Goal: Task Accomplishment & Management: Manage account settings

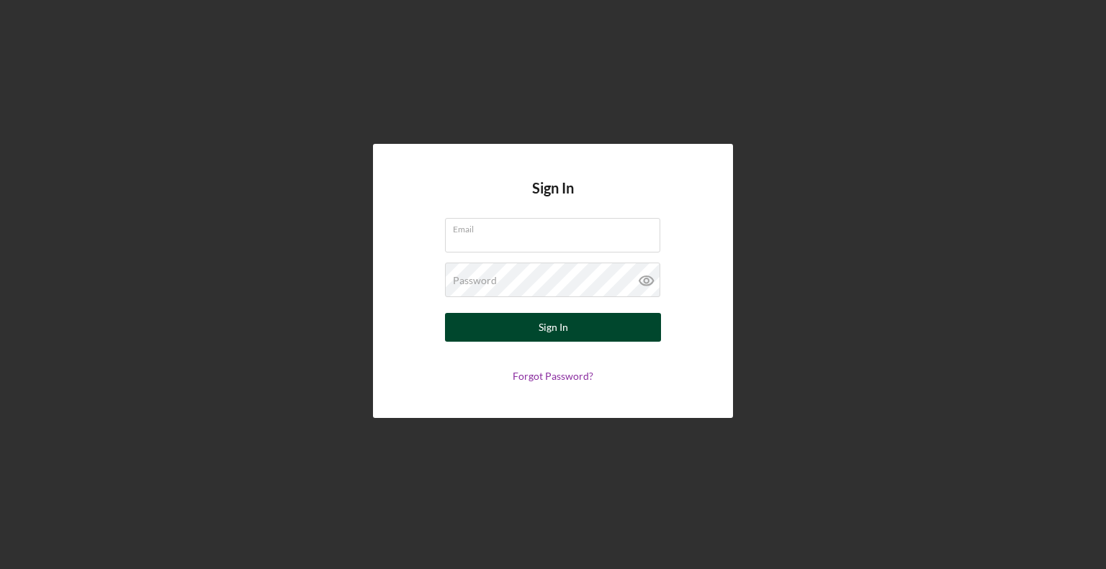
type input "[EMAIL_ADDRESS][DOMAIN_NAME]"
click at [549, 329] on div "Sign In" at bounding box center [554, 327] width 30 height 29
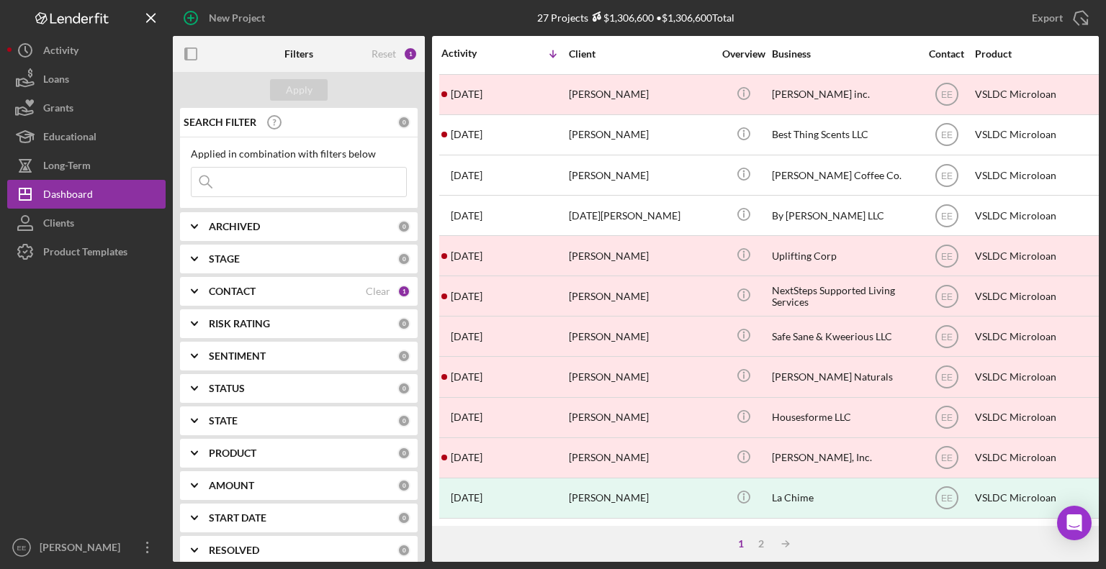
scroll to position [573, 0]
click at [760, 544] on div "2" at bounding box center [761, 545] width 20 height 12
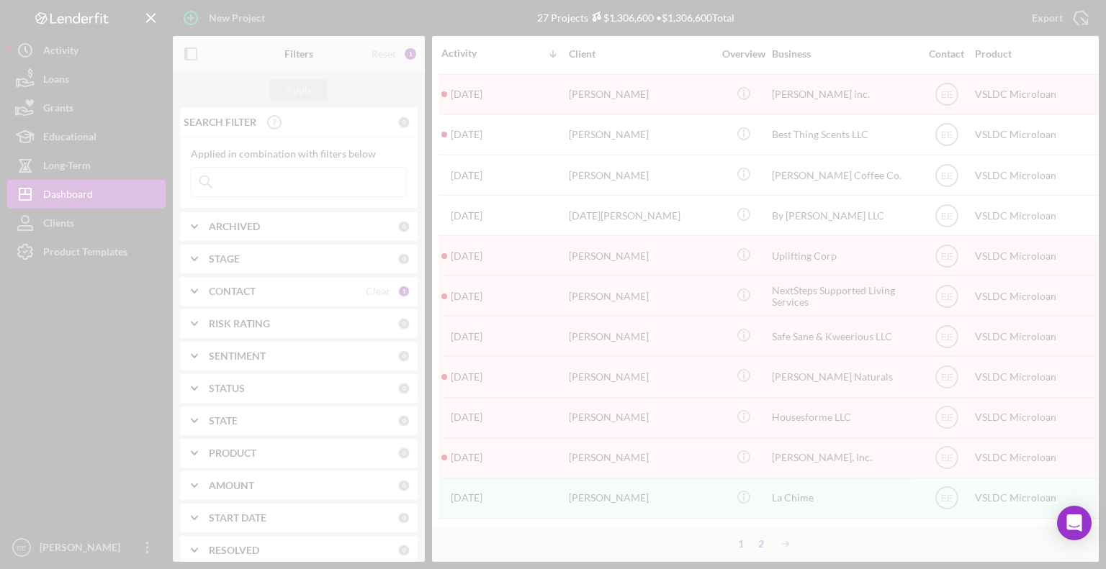
scroll to position [0, 0]
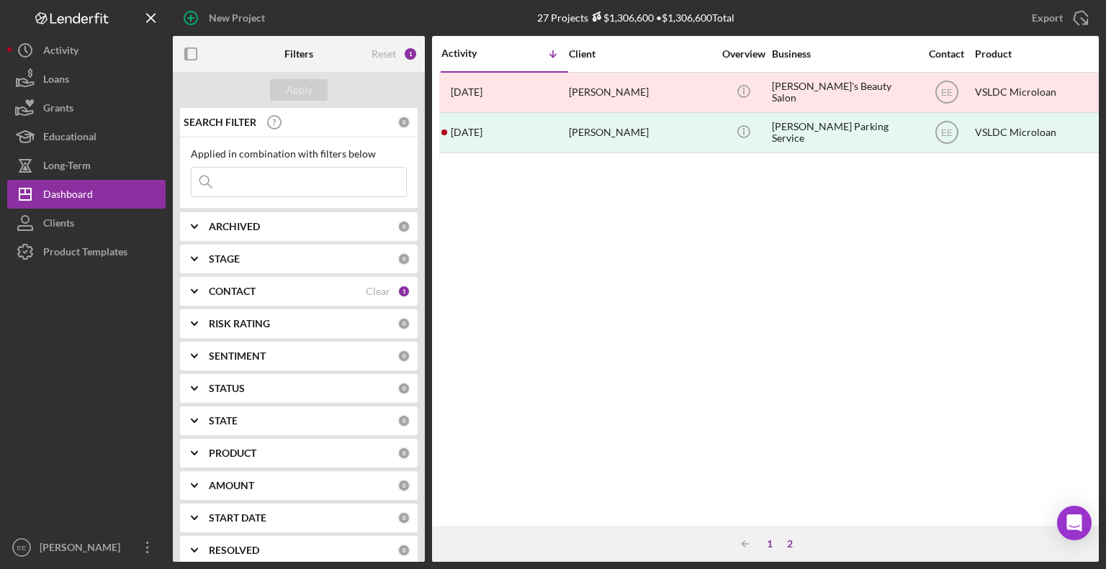
click at [768, 545] on div "1" at bounding box center [770, 545] width 20 height 12
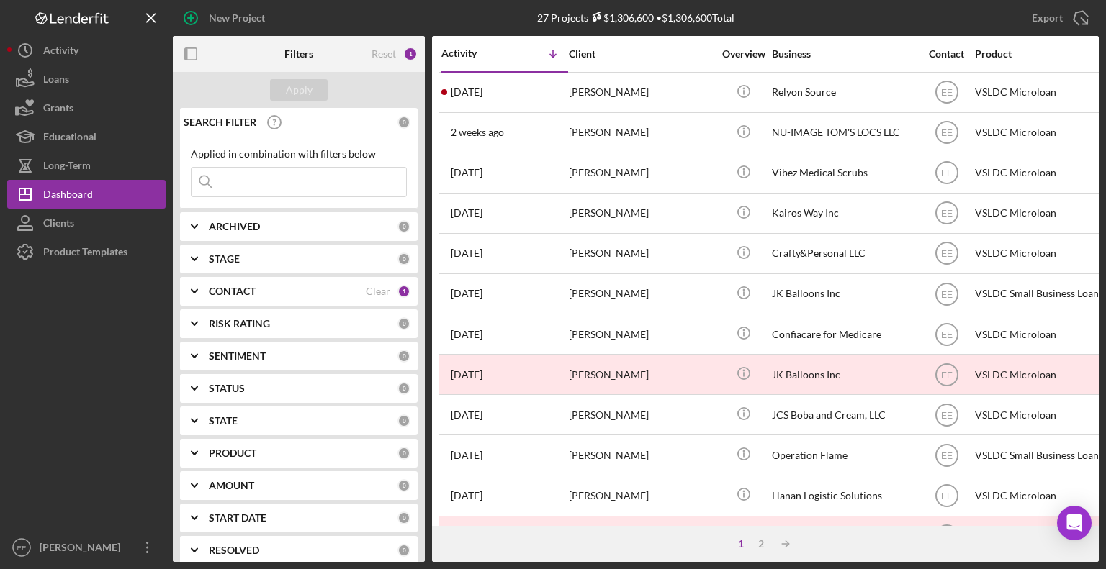
click at [276, 184] on input at bounding box center [299, 182] width 215 height 29
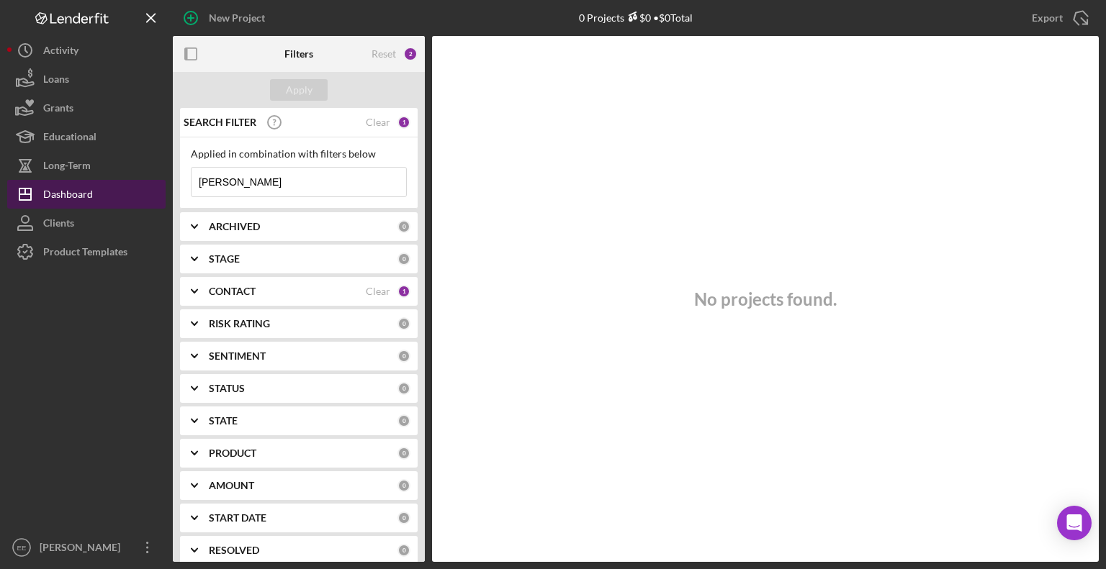
type input "[PERSON_NAME]"
click at [67, 194] on div "Dashboard" at bounding box center [68, 196] width 50 height 32
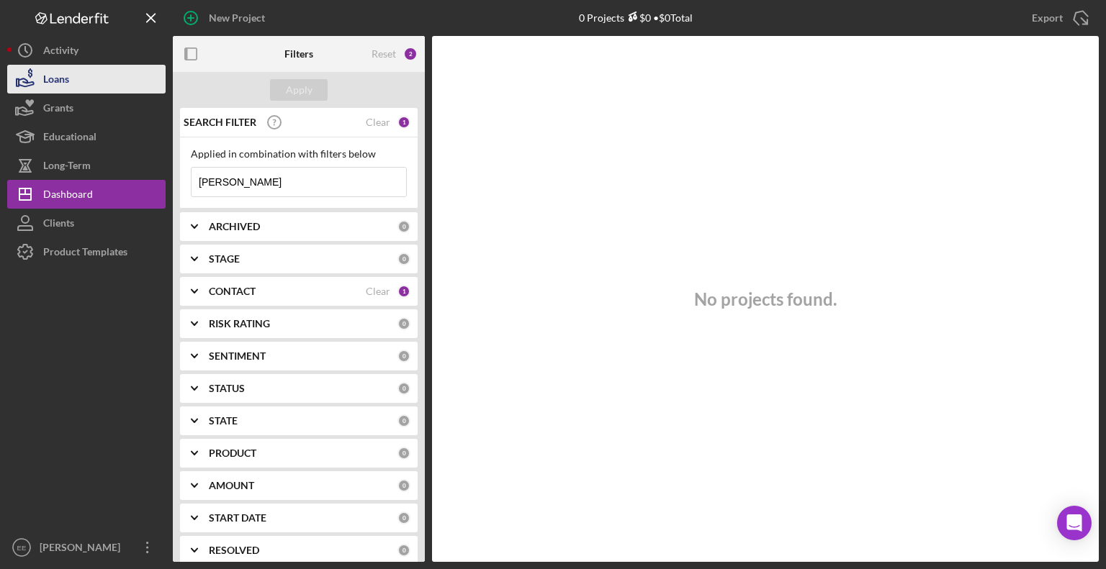
click at [67, 86] on div "Loans" at bounding box center [56, 81] width 26 height 32
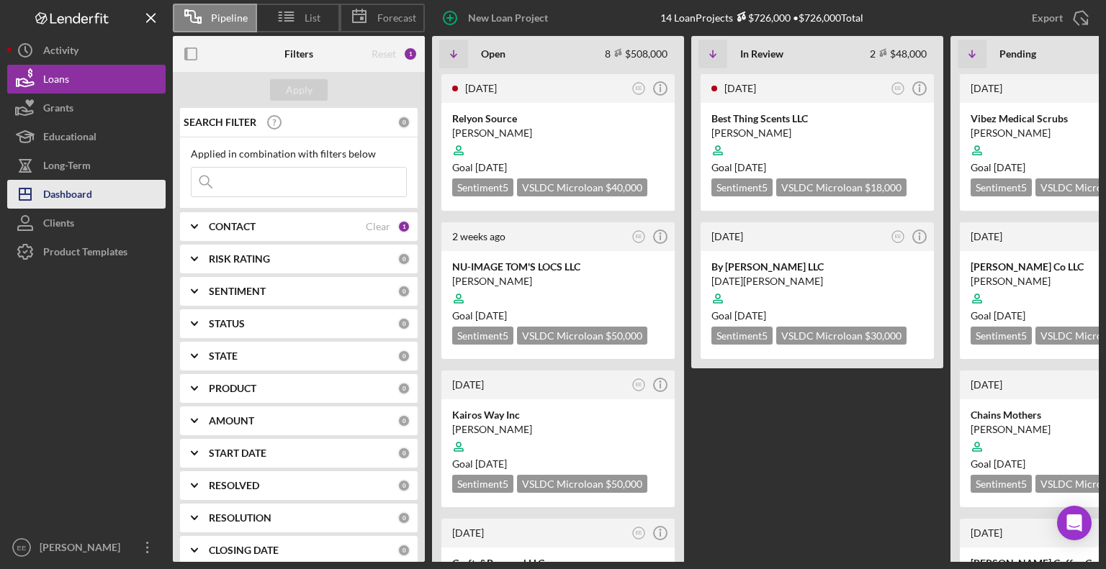
click at [70, 198] on div "Dashboard" at bounding box center [67, 196] width 49 height 32
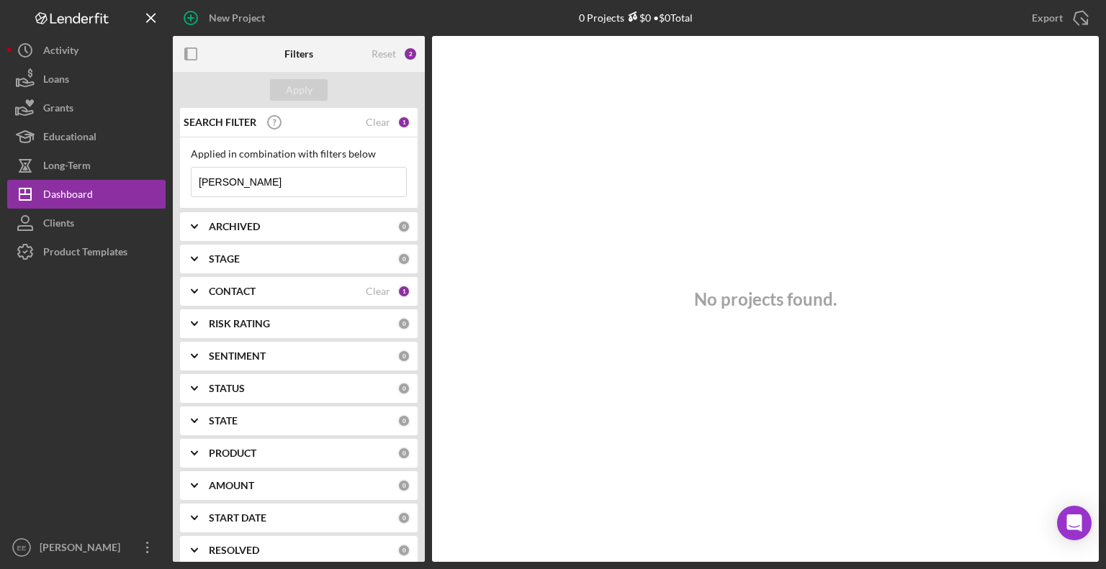
click at [279, 181] on input "[PERSON_NAME]" at bounding box center [299, 182] width 215 height 29
type input "b"
click at [359, 305] on div "SEARCH FILTER 0 Applied in combination with filters below Icon/Menu Close Icon/…" at bounding box center [299, 335] width 252 height 454
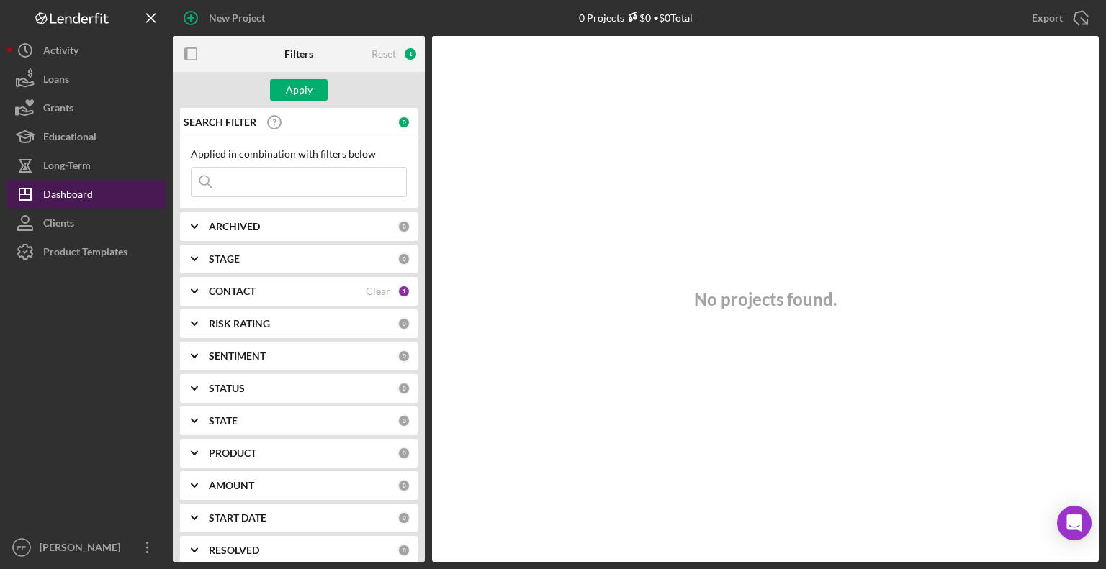
click at [85, 199] on div "Dashboard" at bounding box center [68, 196] width 50 height 32
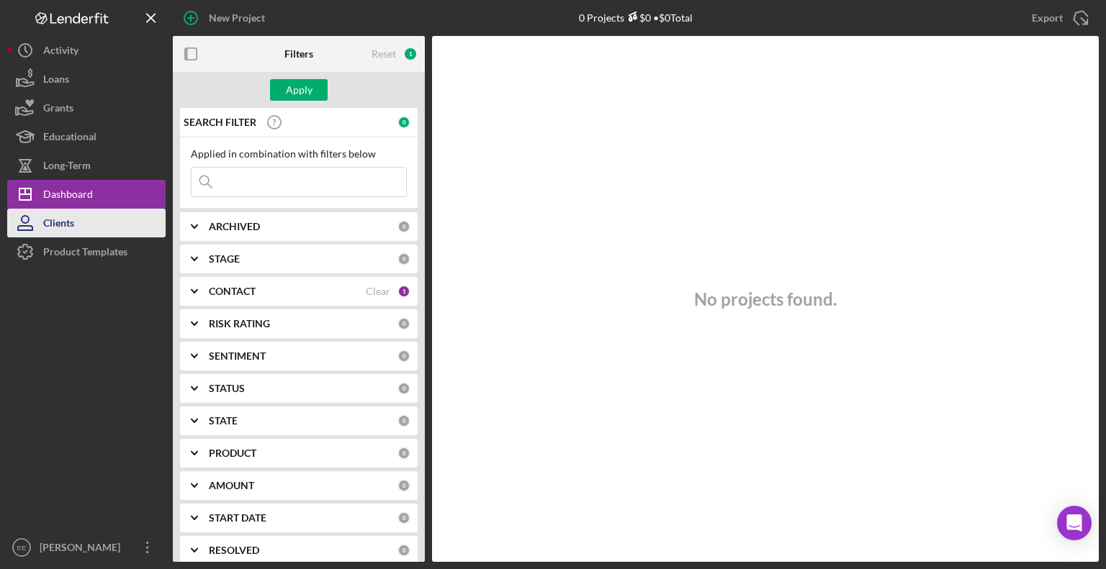
click at [73, 220] on div "Clients" at bounding box center [58, 225] width 31 height 32
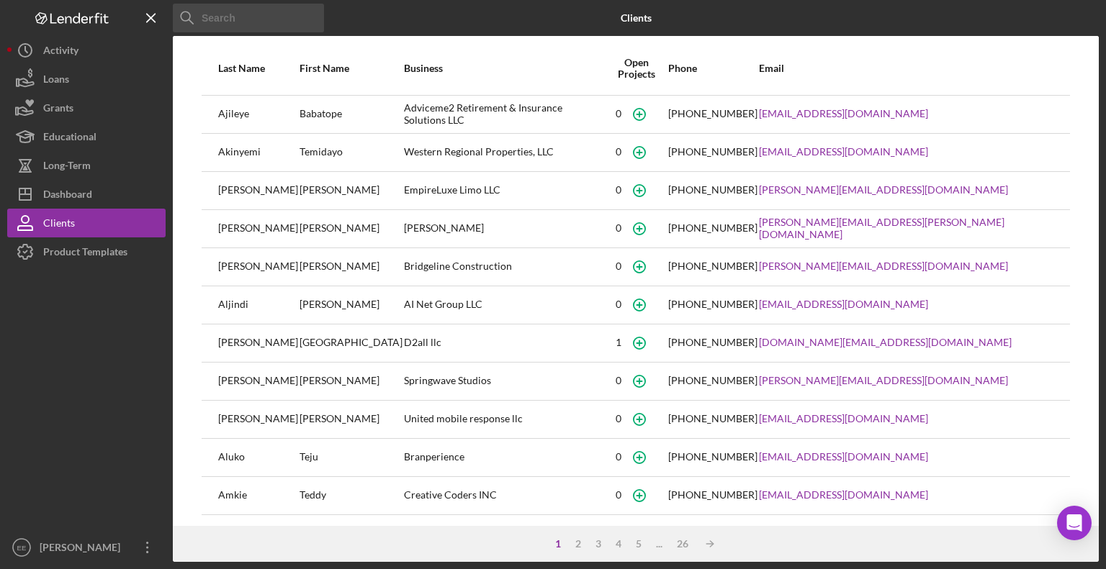
scroll to position [144, 0]
click at [578, 548] on div "2" at bounding box center [578, 545] width 20 height 12
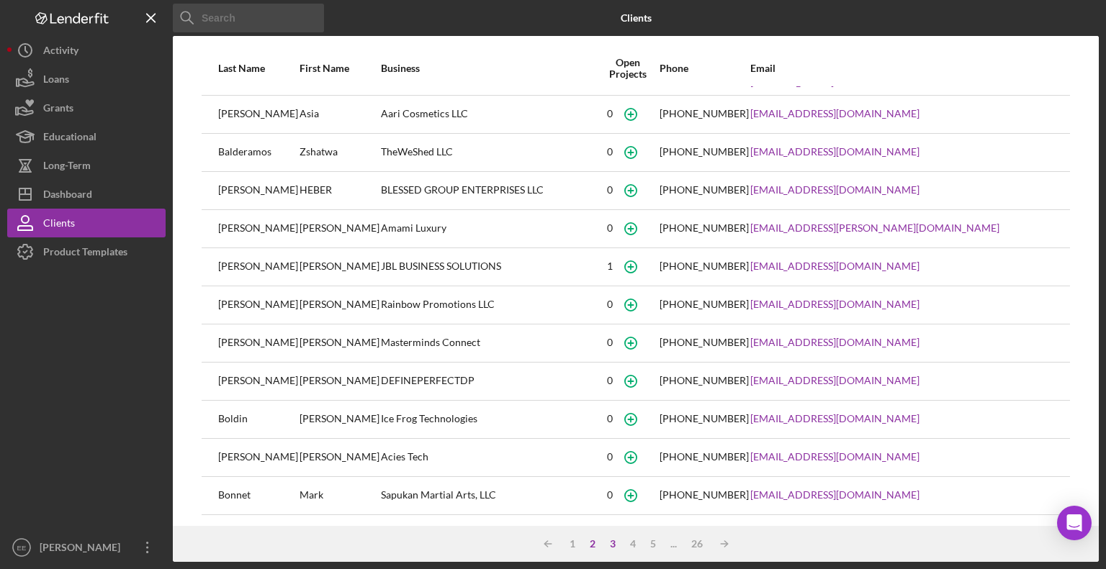
click at [609, 539] on div "3" at bounding box center [613, 545] width 20 height 12
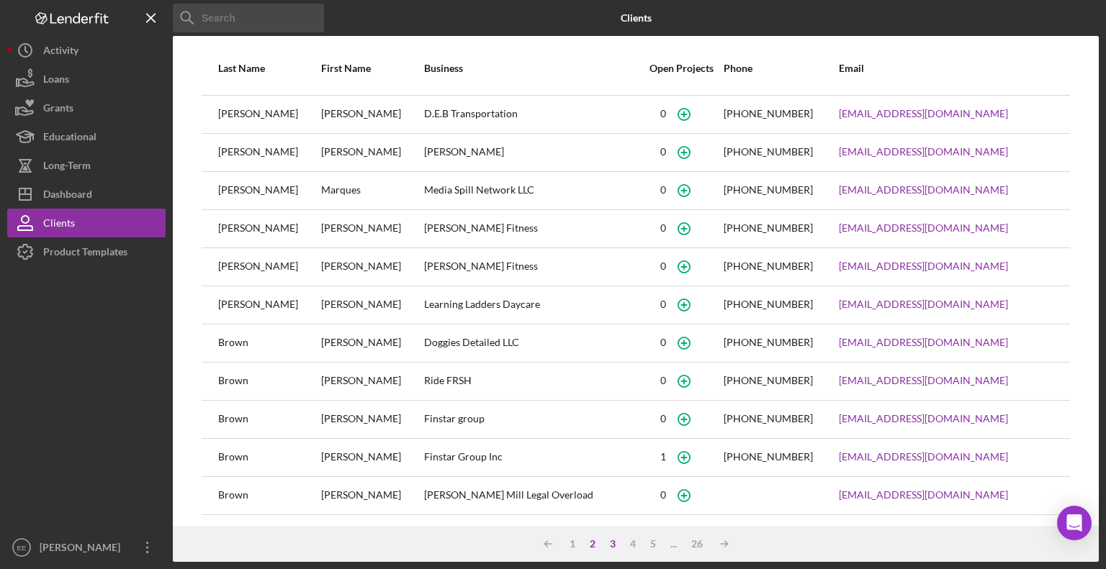
click at [593, 541] on div "2" at bounding box center [592, 545] width 20 height 12
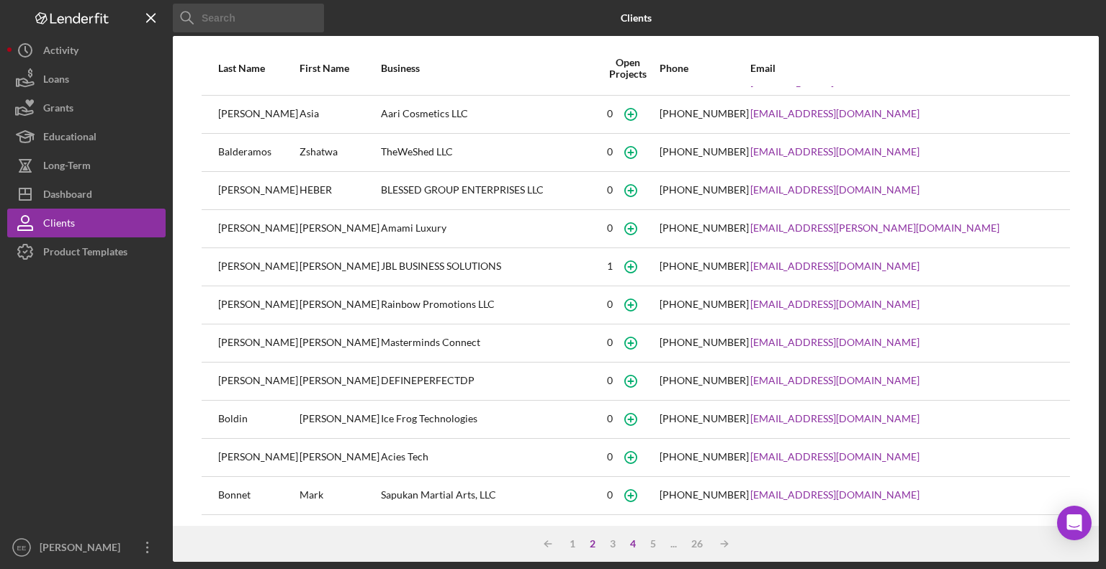
click at [634, 544] on div "4" at bounding box center [633, 545] width 20 height 12
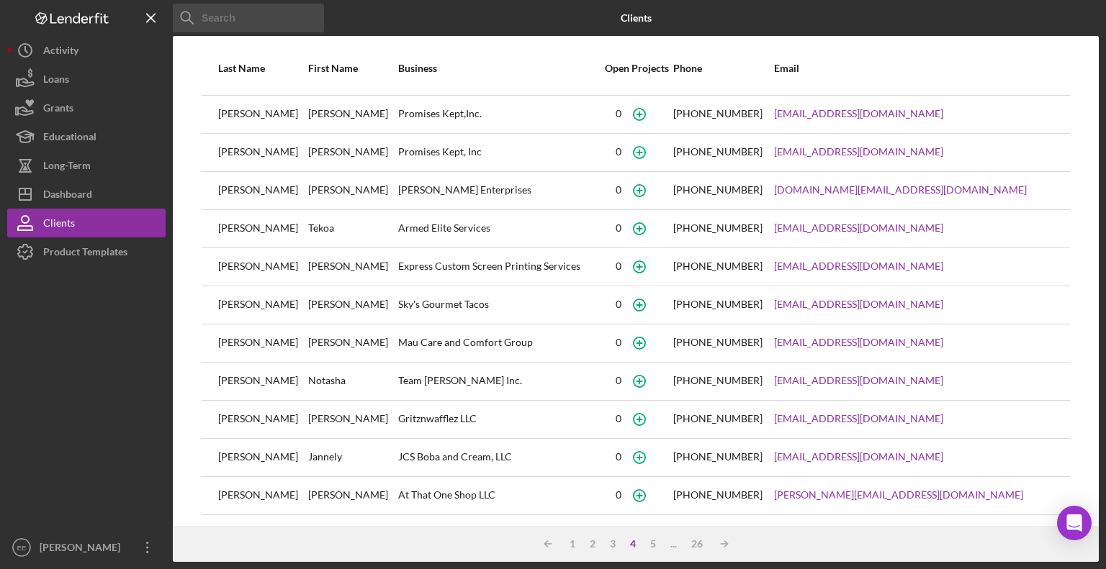
click at [634, 543] on div "4" at bounding box center [633, 545] width 20 height 12
click at [656, 543] on div "5" at bounding box center [653, 545] width 20 height 12
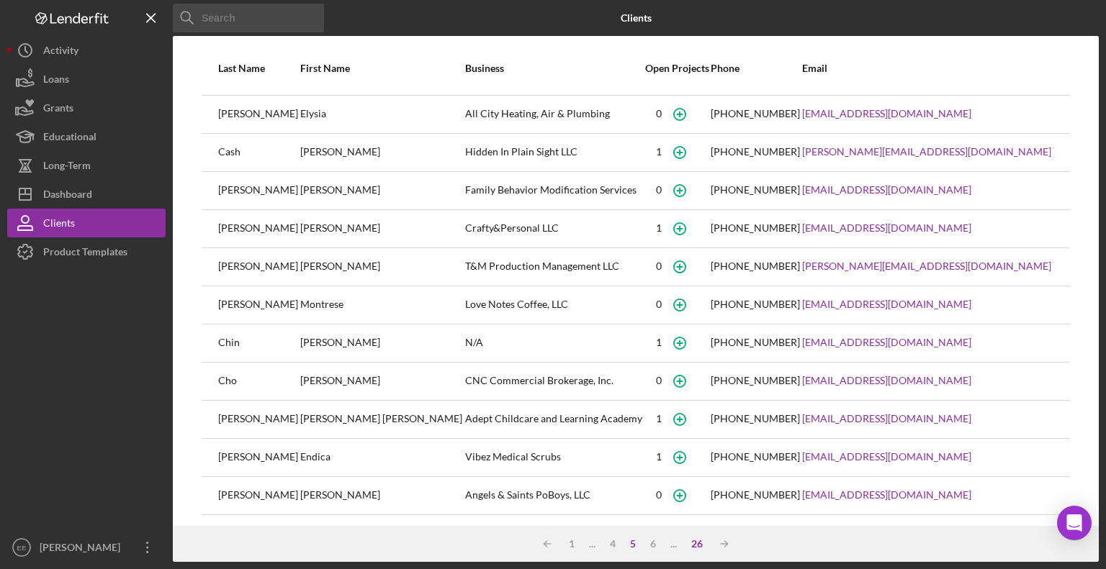
click at [695, 548] on div "26" at bounding box center [697, 545] width 26 height 12
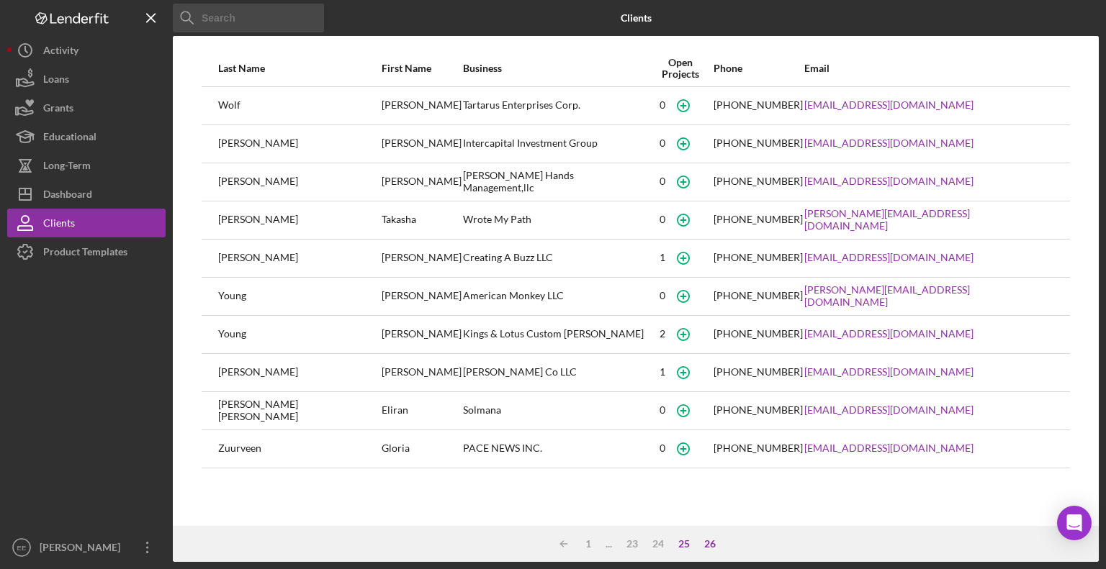
click at [683, 547] on div "25" at bounding box center [684, 545] width 26 height 12
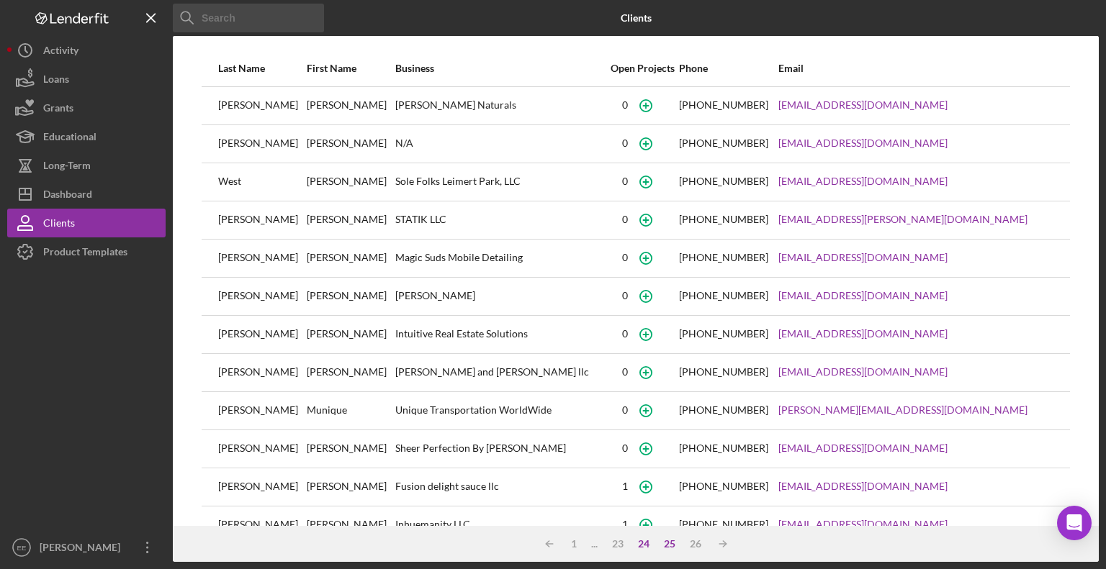
click at [647, 544] on div "24" at bounding box center [644, 545] width 26 height 12
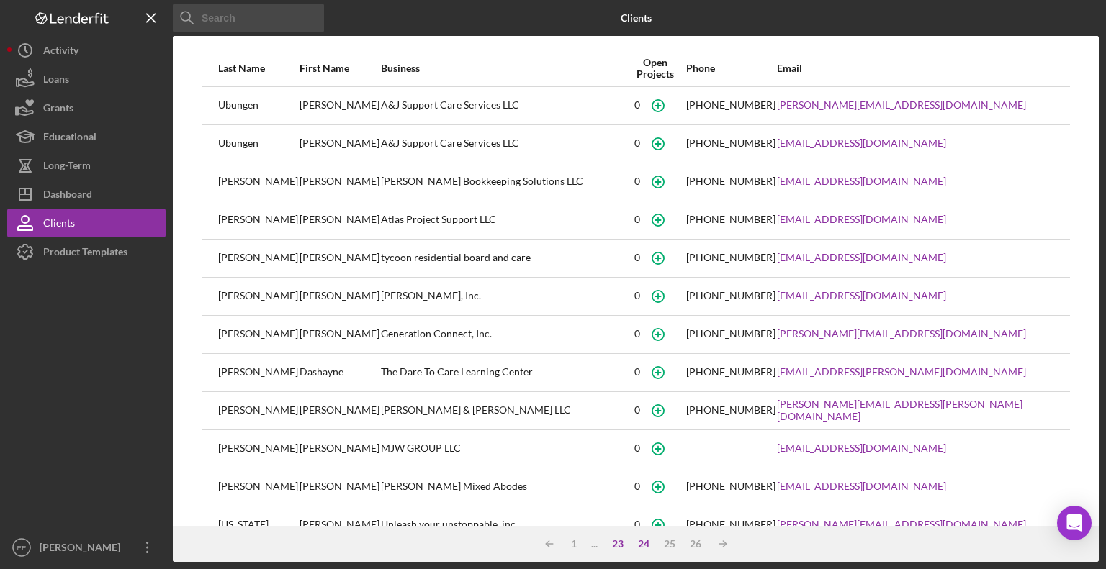
click at [614, 544] on div "23" at bounding box center [618, 545] width 26 height 12
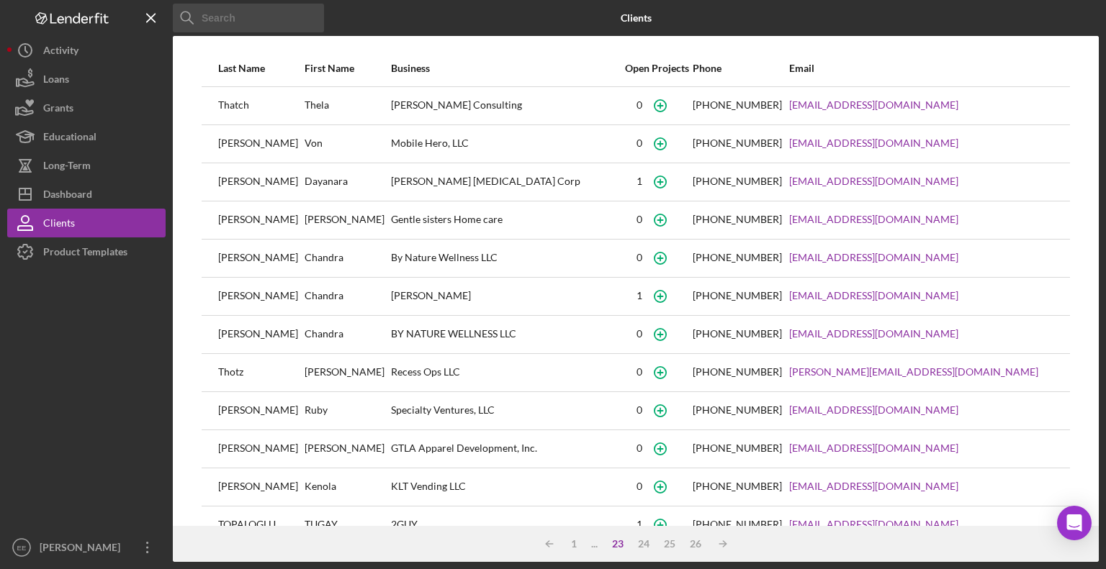
click at [618, 543] on div "23" at bounding box center [618, 545] width 26 height 12
click at [552, 544] on icon "Icon/Table Sort Arrow" at bounding box center [549, 544] width 29 height 29
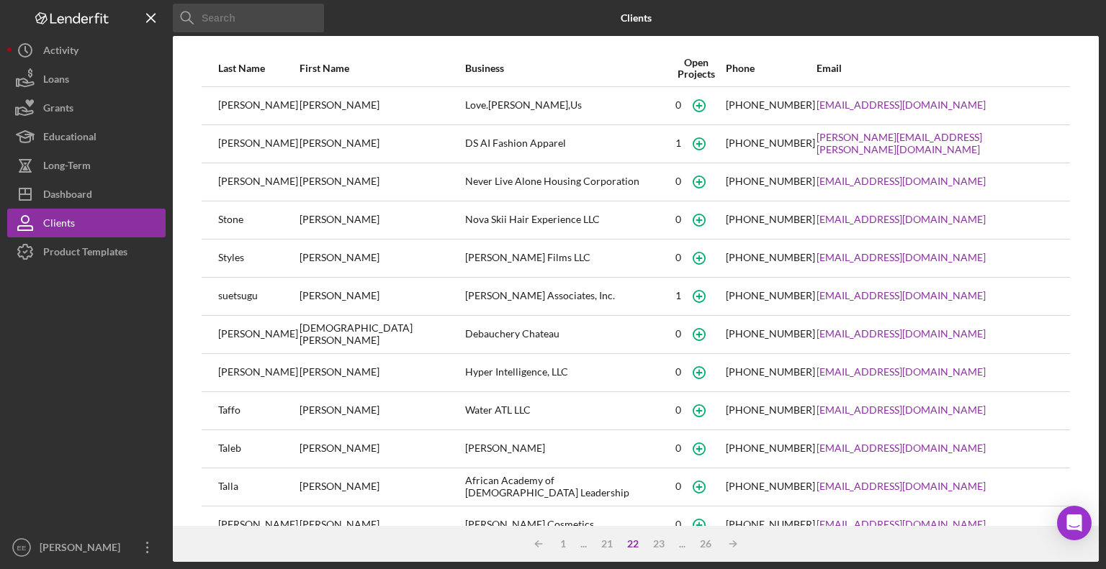
click at [634, 542] on div "22" at bounding box center [633, 545] width 26 height 12
click at [604, 544] on div "21" at bounding box center [607, 545] width 26 height 12
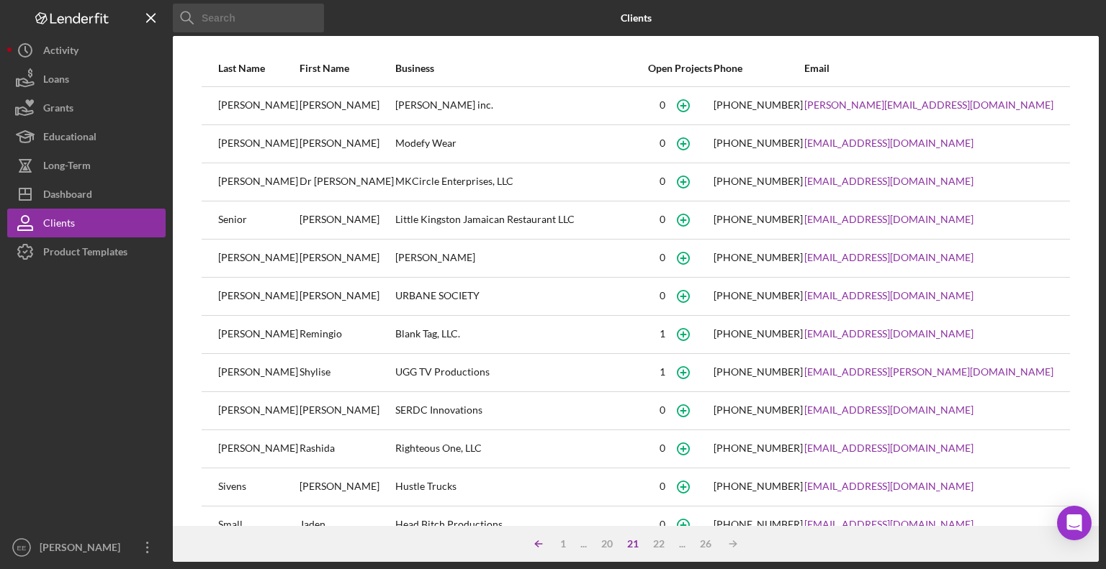
click at [539, 544] on line at bounding box center [539, 544] width 6 height 0
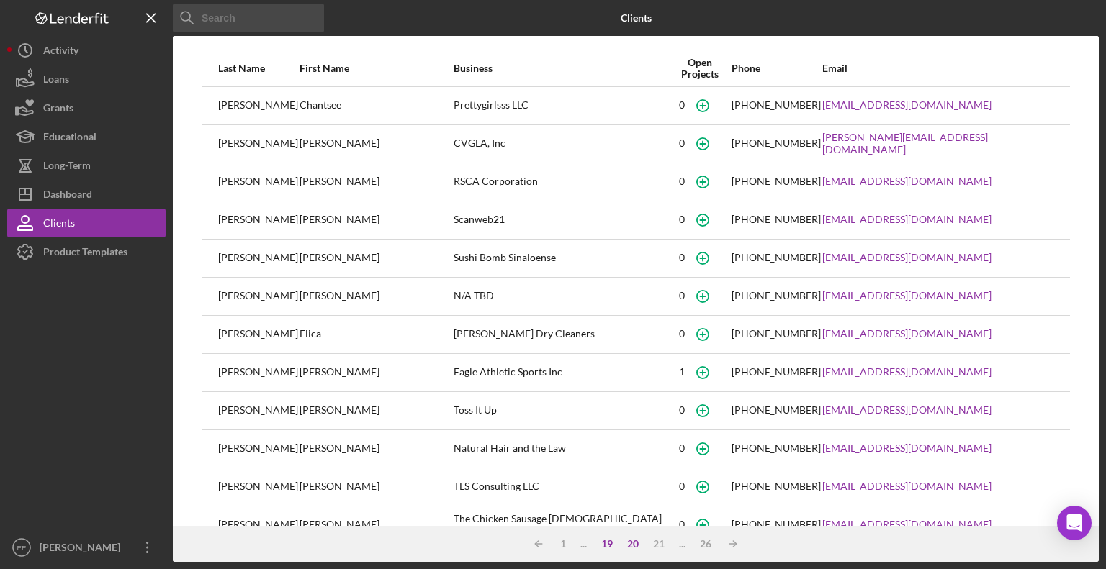
click at [603, 542] on div "19" at bounding box center [607, 545] width 26 height 12
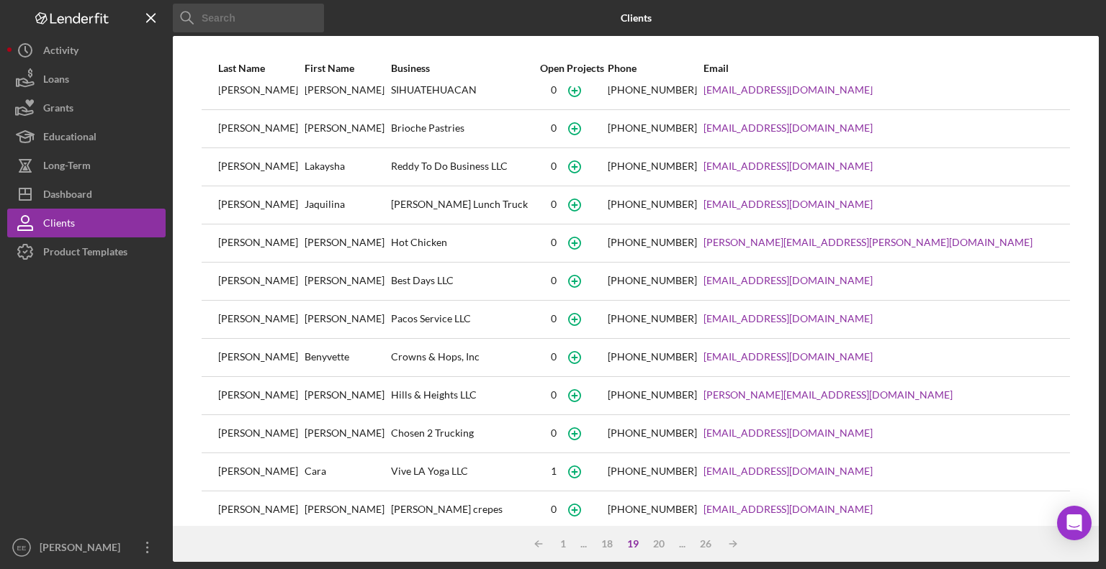
scroll to position [144, 0]
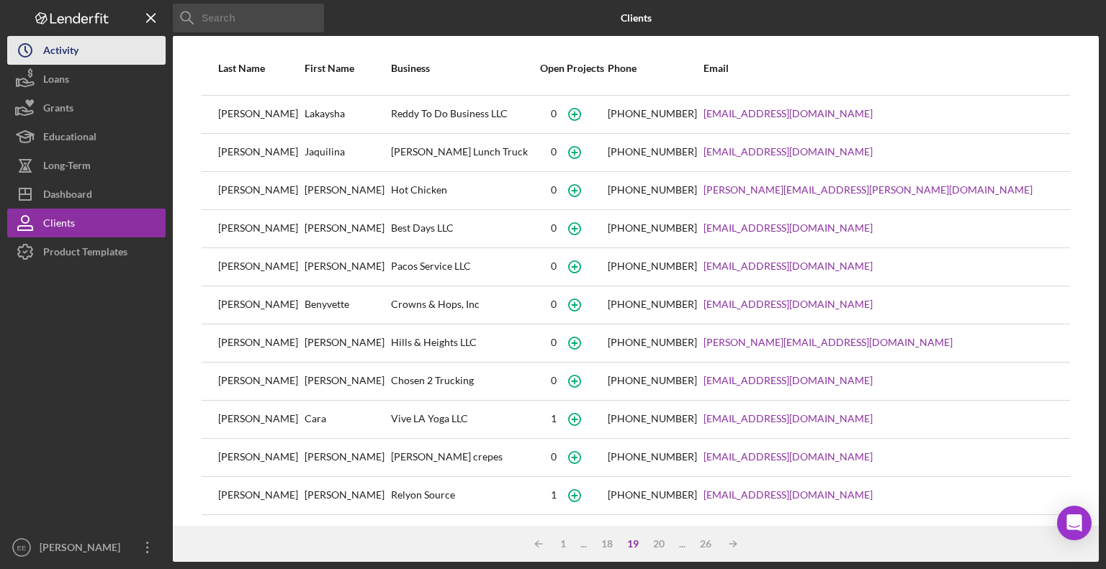
click at [63, 50] on div "Activity" at bounding box center [60, 52] width 35 height 32
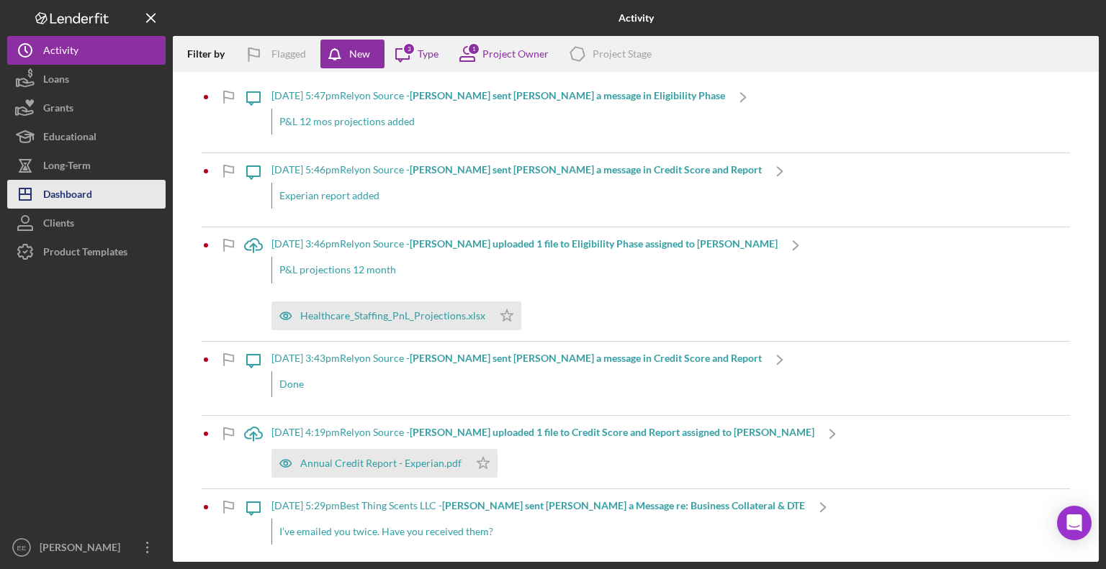
click at [59, 192] on div "Dashboard" at bounding box center [67, 196] width 49 height 32
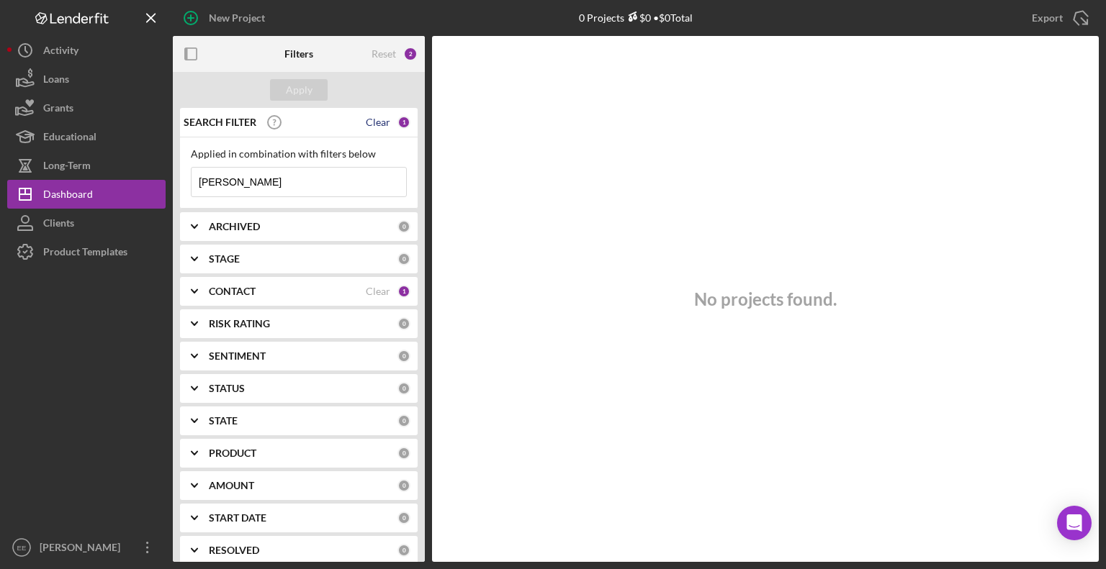
click at [372, 120] on div "Clear" at bounding box center [378, 123] width 24 height 12
click at [148, 16] on icon "Icon/Menu Close" at bounding box center [151, 18] width 32 height 32
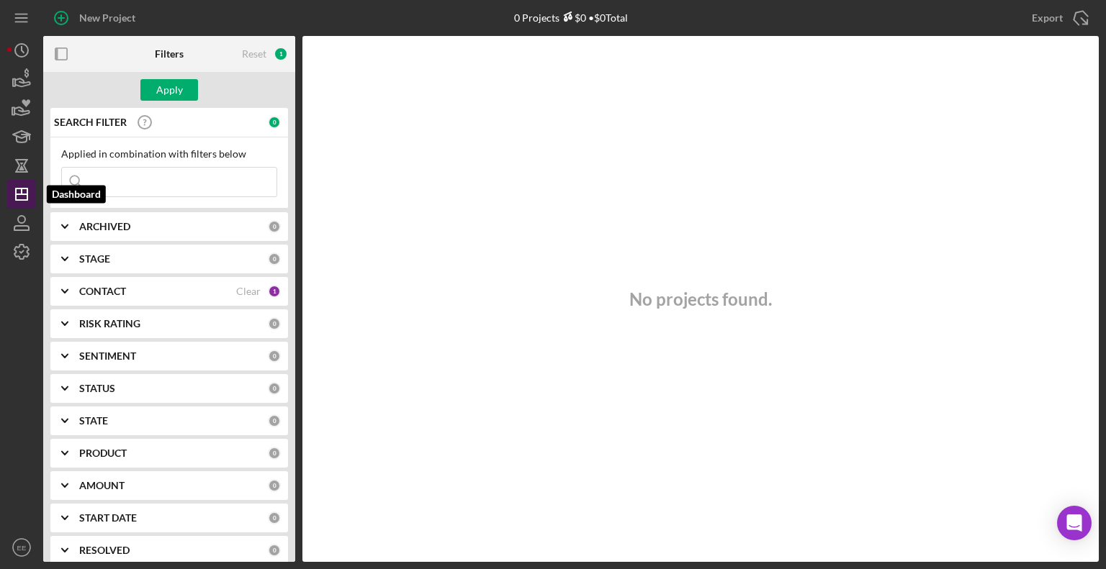
click at [23, 194] on line "button" at bounding box center [22, 194] width 12 height 0
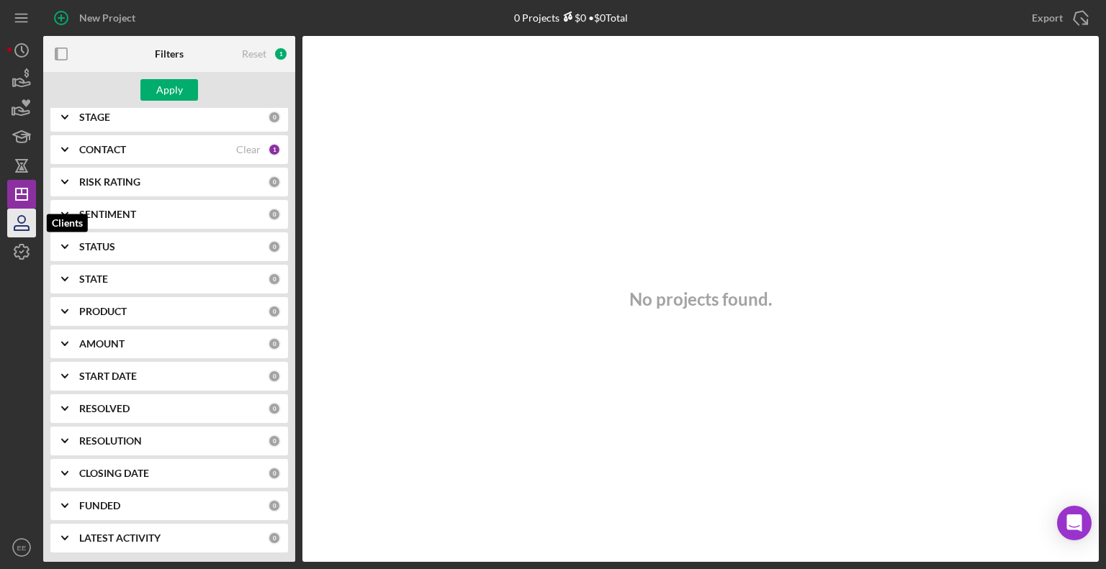
click at [27, 227] on icon "button" at bounding box center [21, 228] width 14 height 4
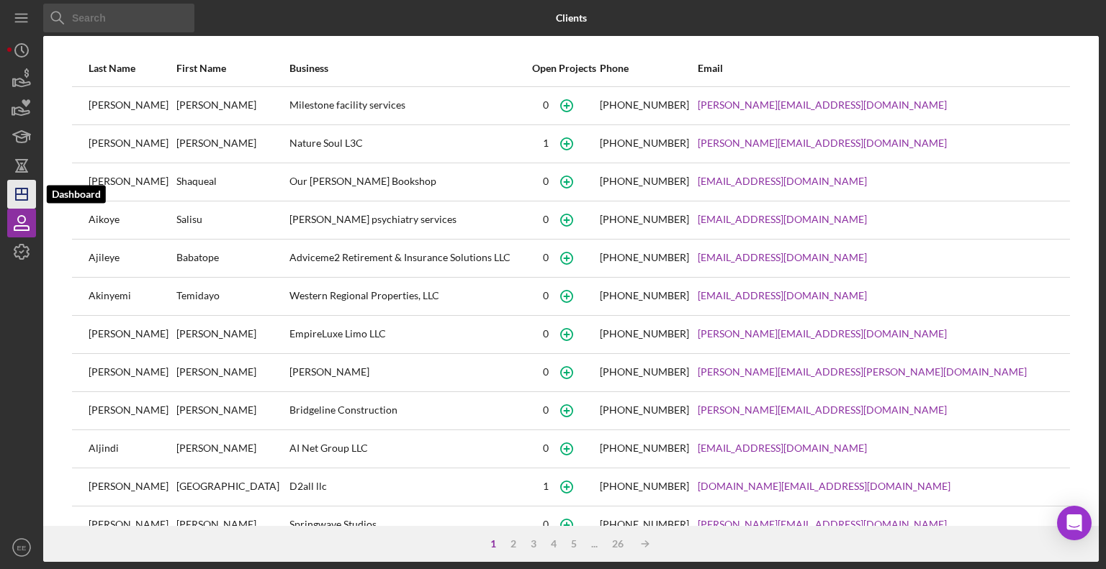
click at [22, 197] on icon "Icon/Dashboard" at bounding box center [22, 194] width 36 height 36
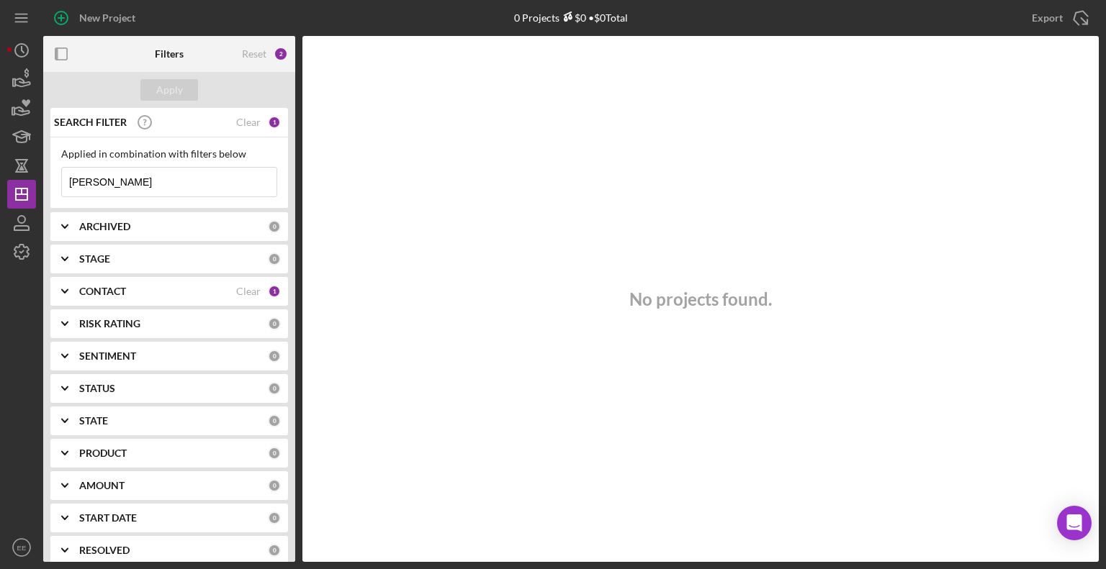
click at [160, 181] on input "[PERSON_NAME]" at bounding box center [169, 182] width 215 height 29
type input "b"
click at [19, 339] on div at bounding box center [21, 399] width 29 height 267
click at [27, 543] on icon "EE" at bounding box center [21, 548] width 29 height 36
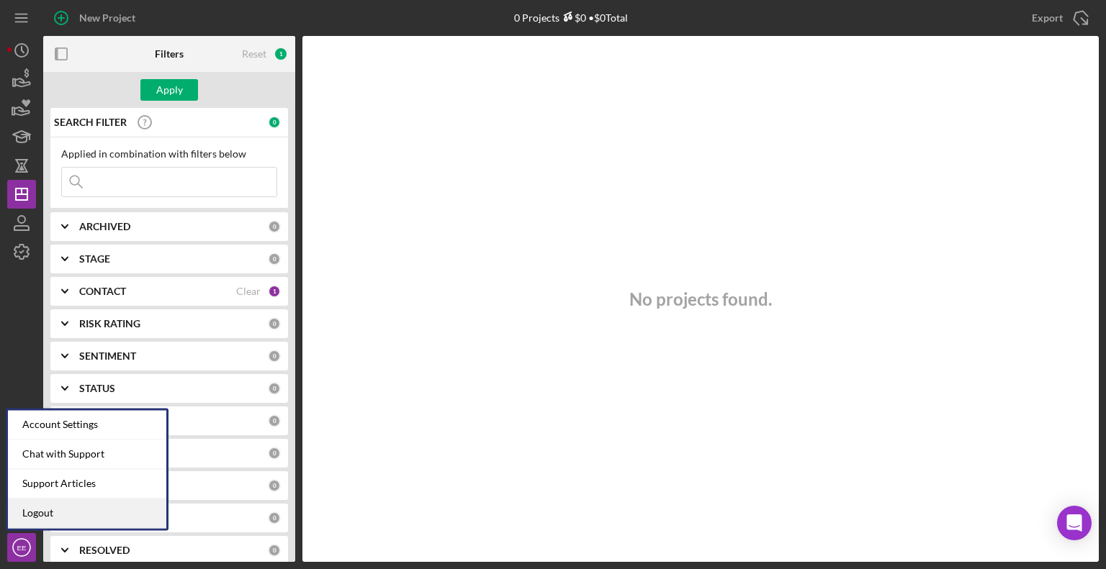
click at [35, 515] on link "Logout" at bounding box center [87, 514] width 158 height 30
